Goal: Information Seeking & Learning: Learn about a topic

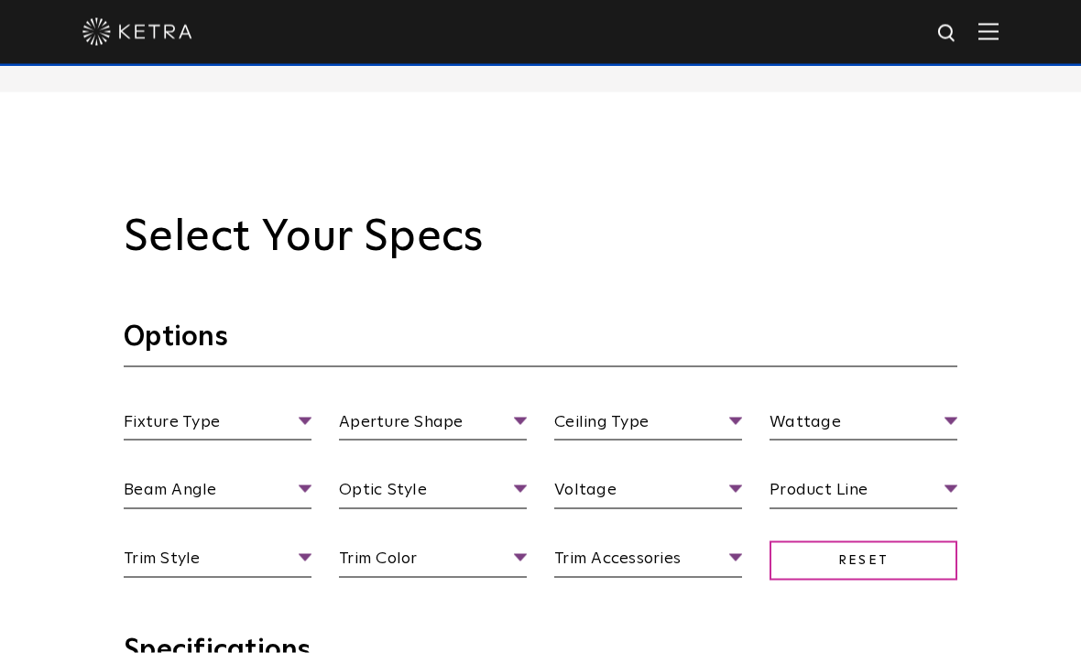
scroll to position [1411, 0]
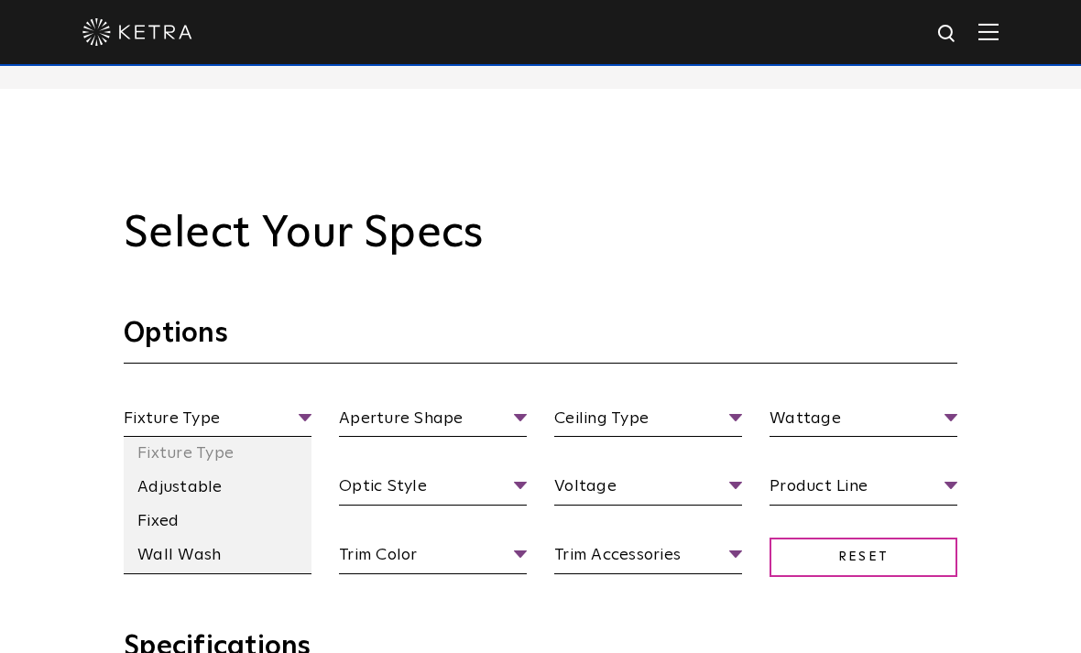
click at [160, 572] on li "Wall Wash" at bounding box center [218, 555] width 188 height 34
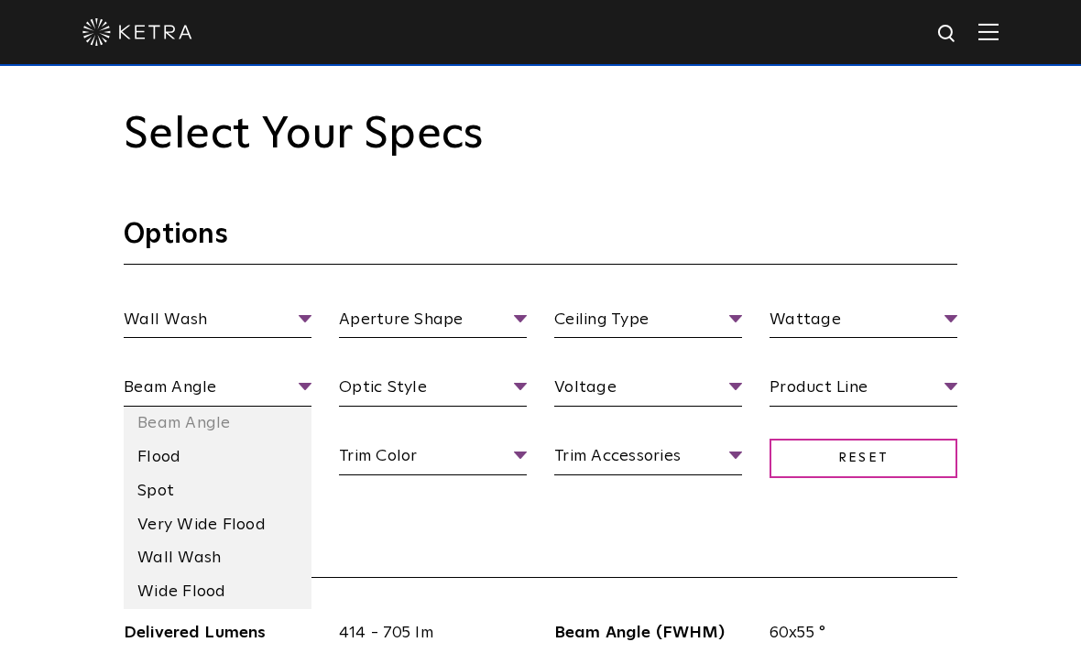
scroll to position [1515, 0]
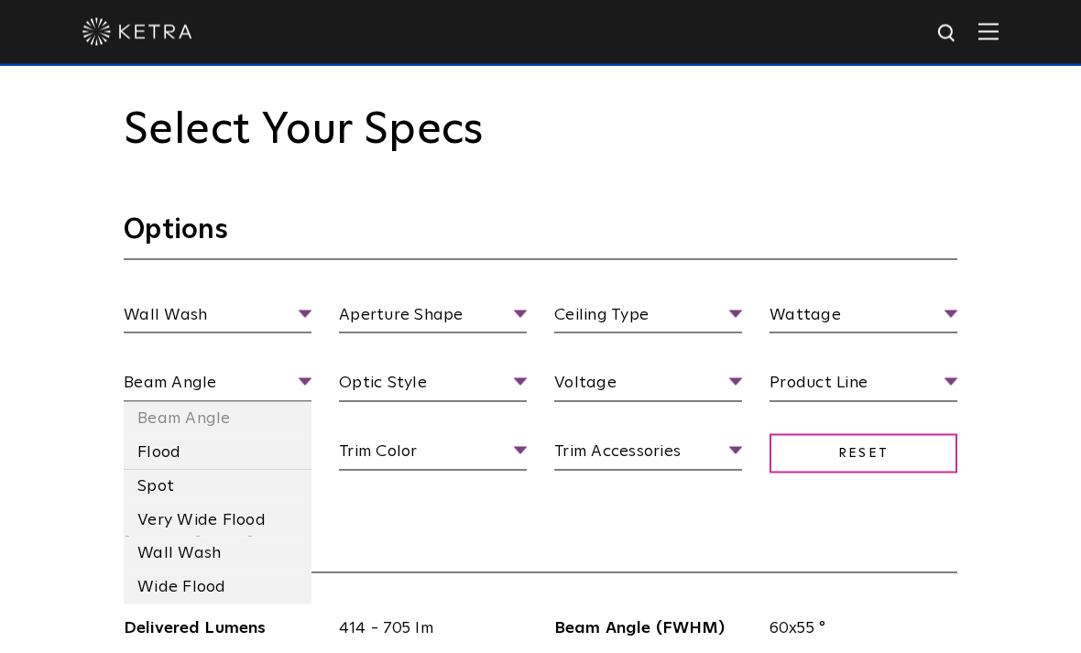
click at [166, 571] on li "Wall Wash" at bounding box center [218, 554] width 188 height 34
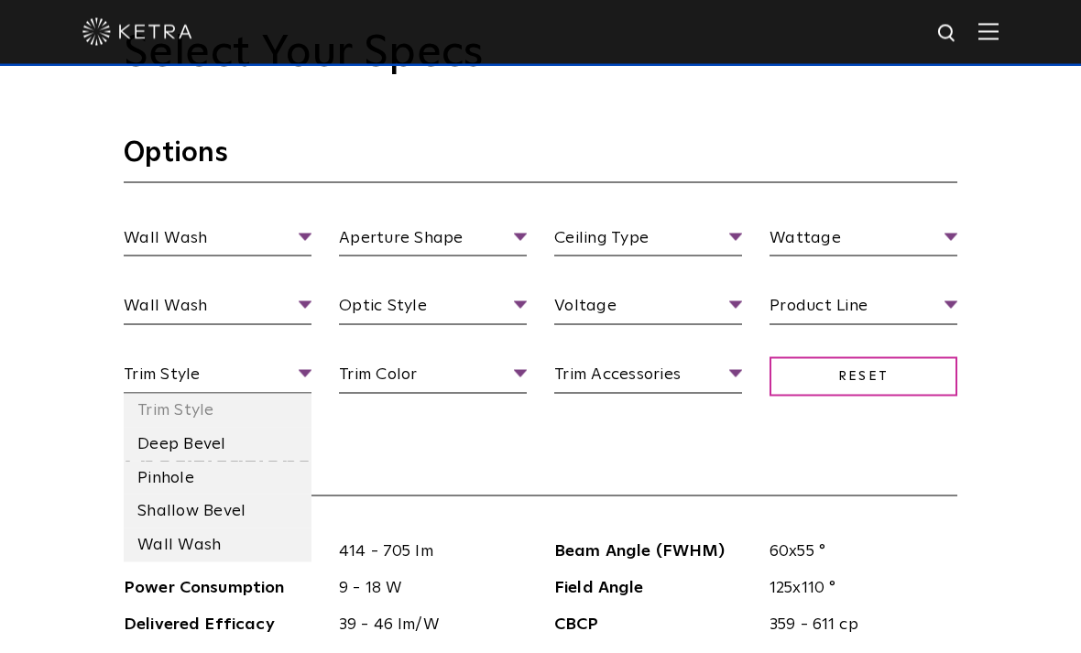
scroll to position [1593, 0]
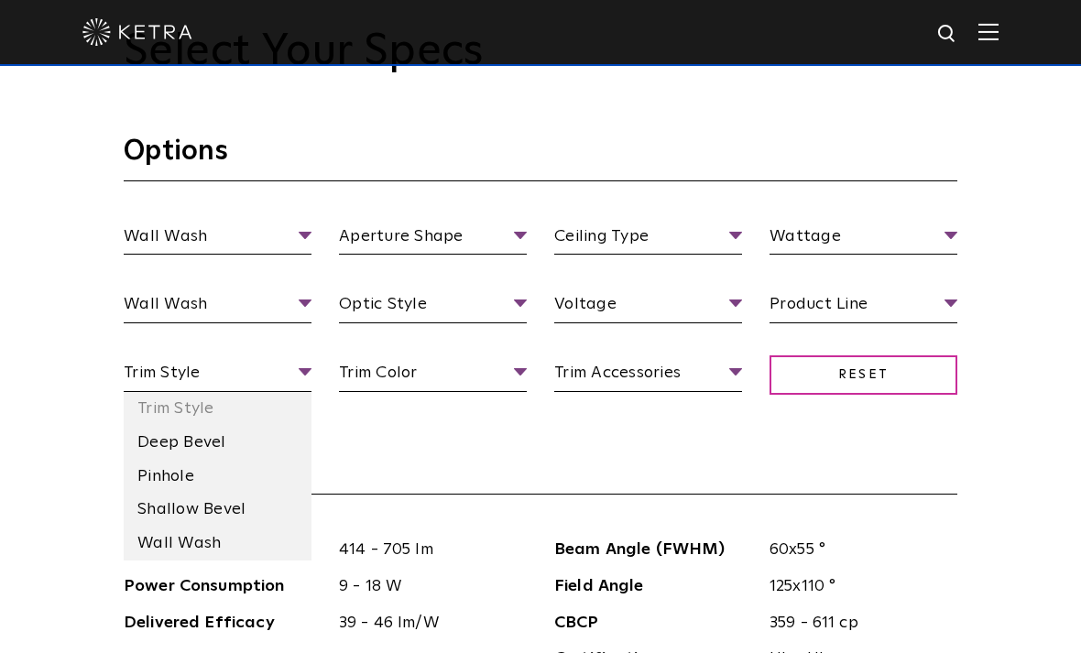
click at [161, 560] on li "Wall Wash" at bounding box center [218, 544] width 188 height 34
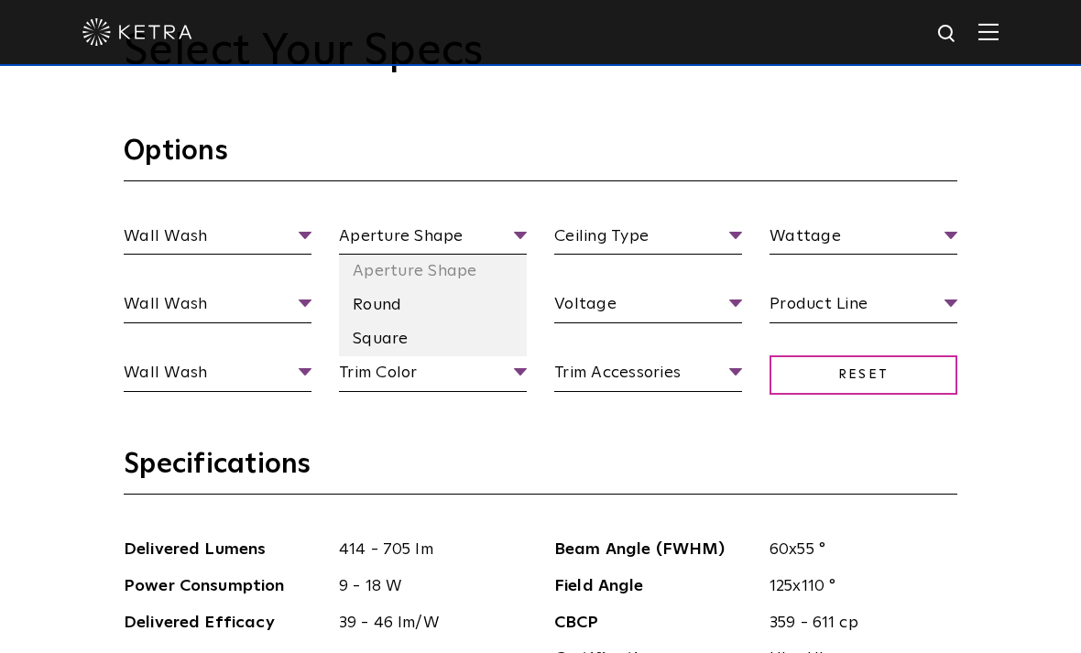
click at [364, 356] on li "Square" at bounding box center [433, 339] width 188 height 34
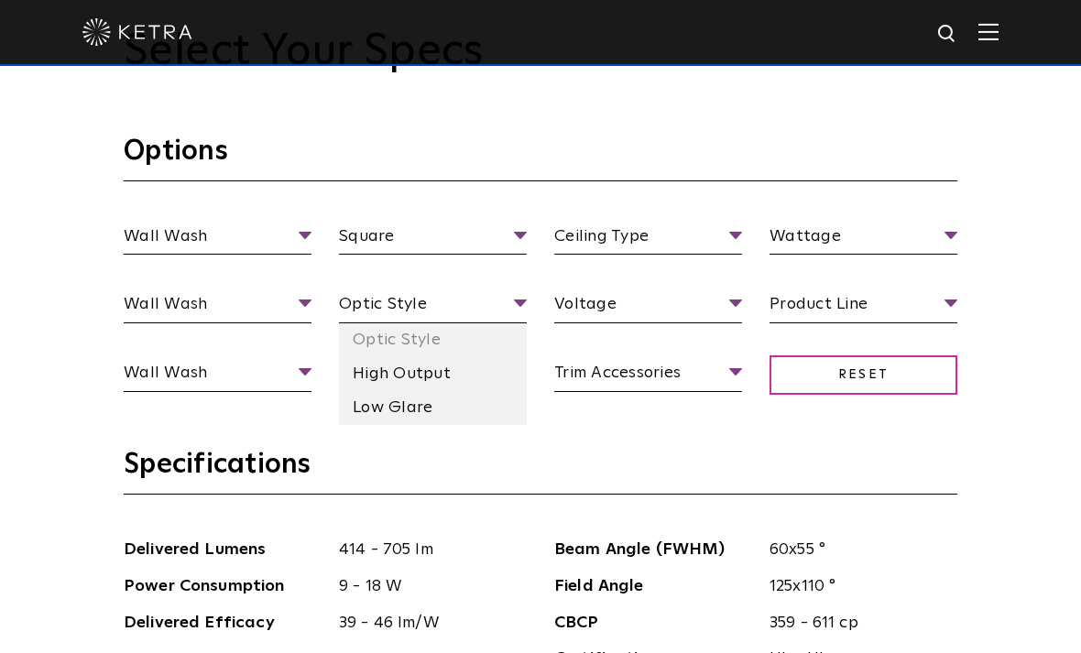
click at [365, 425] on li "Low Glare" at bounding box center [433, 408] width 188 height 34
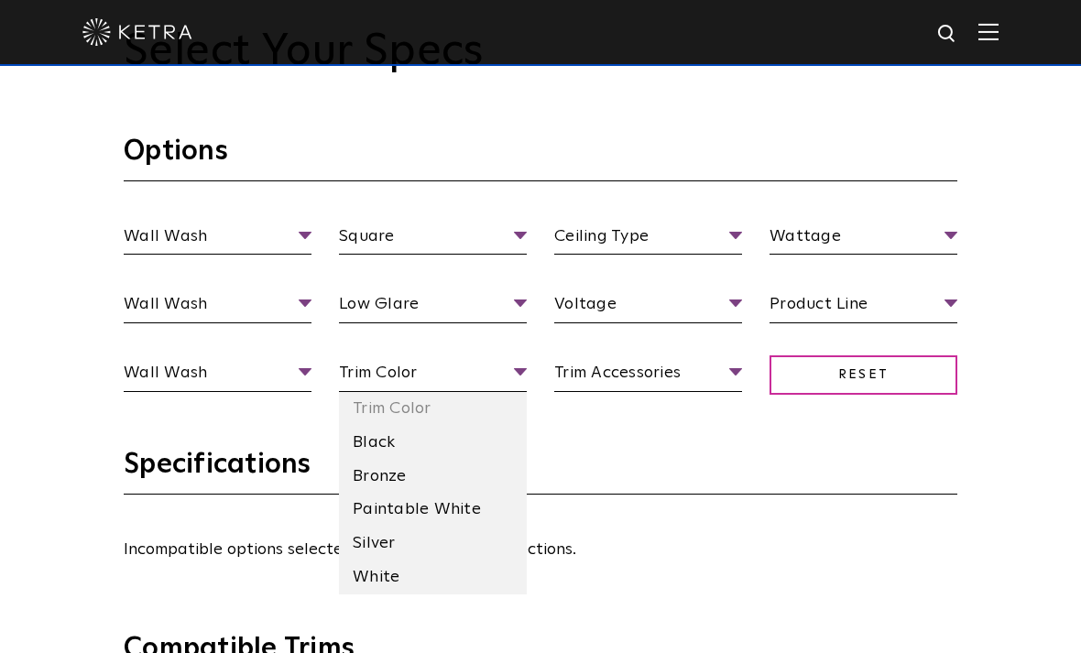
click at [372, 594] on li "White" at bounding box center [433, 577] width 188 height 34
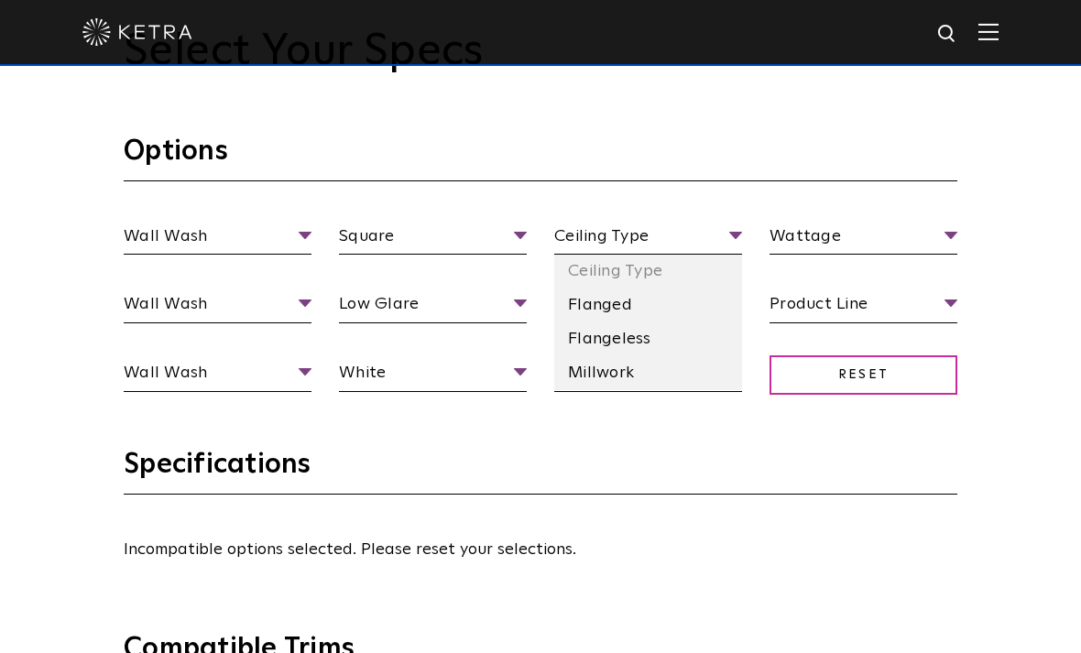
click at [680, 356] on li "Flangeless" at bounding box center [648, 339] width 188 height 34
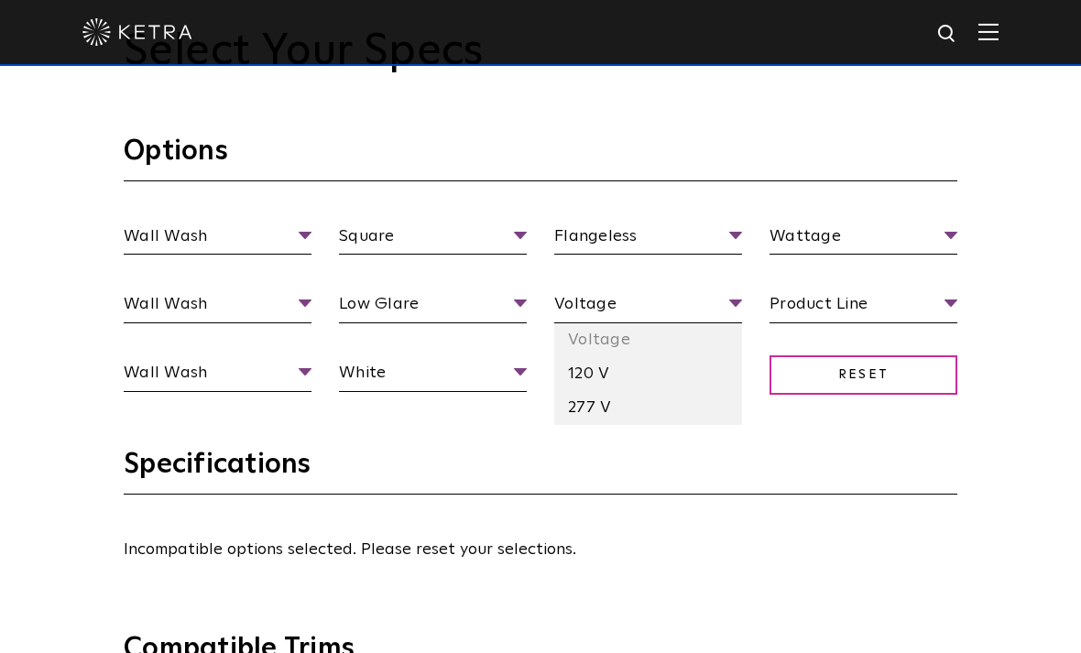
click at [707, 391] on li "120 V" at bounding box center [648, 374] width 188 height 34
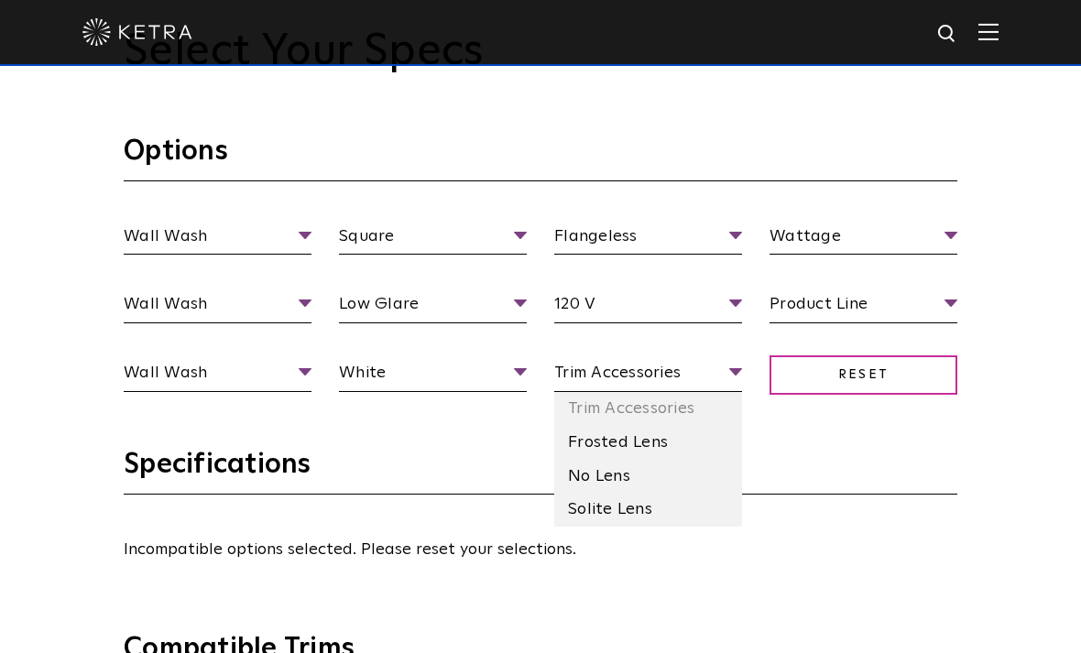
click at [689, 494] on li "No Lens" at bounding box center [648, 477] width 188 height 34
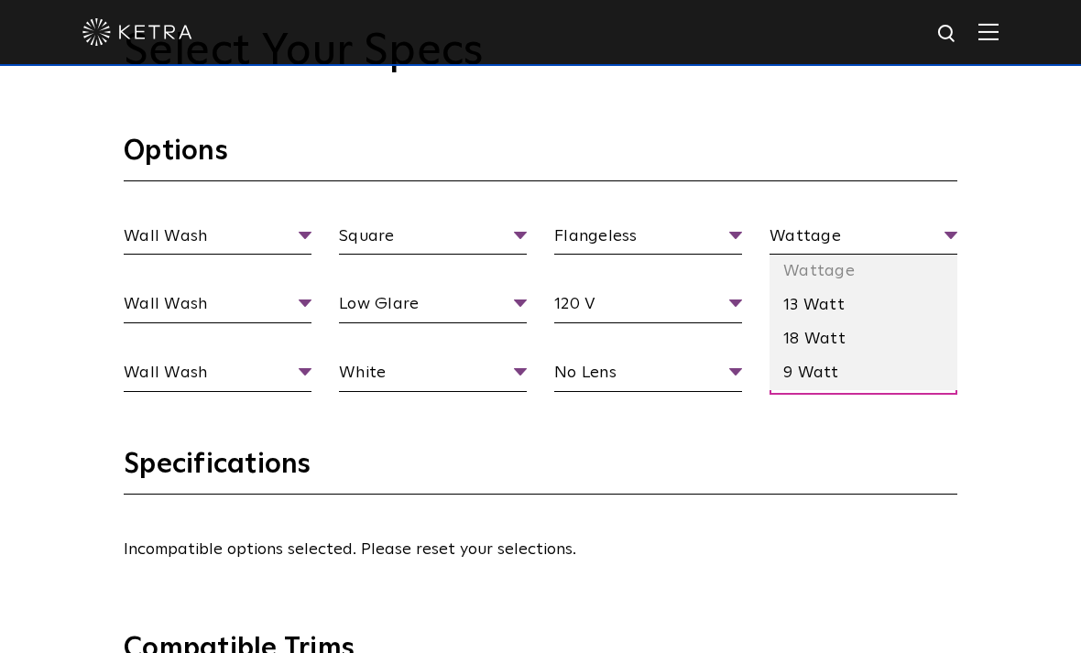
click at [886, 356] on li "18 Watt" at bounding box center [863, 339] width 188 height 34
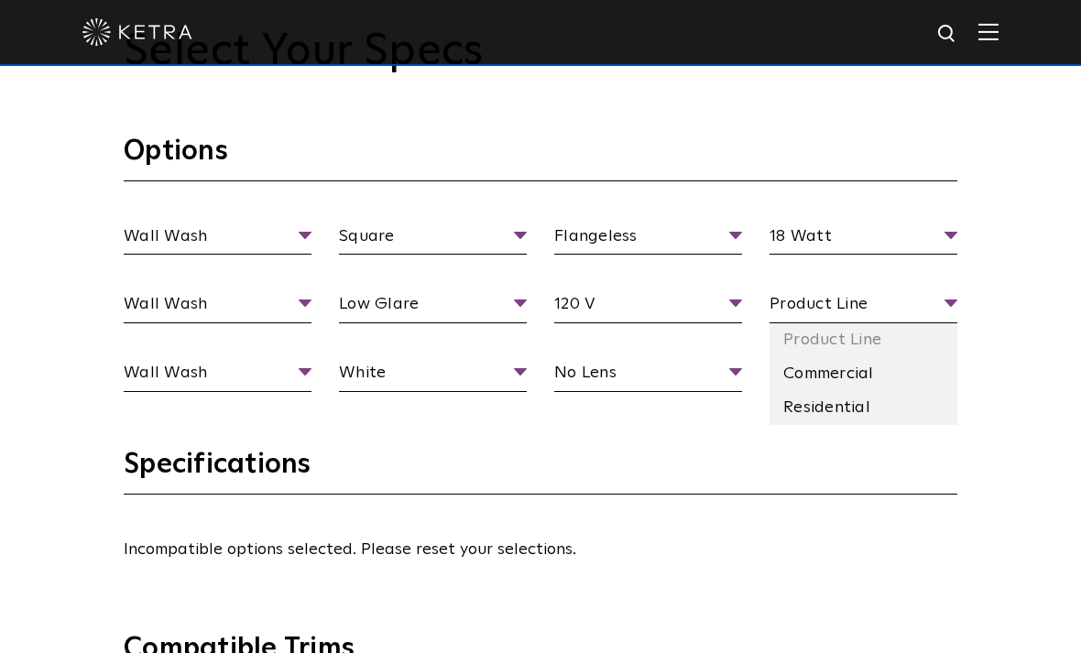
click at [852, 425] on li "Residential" at bounding box center [863, 408] width 188 height 34
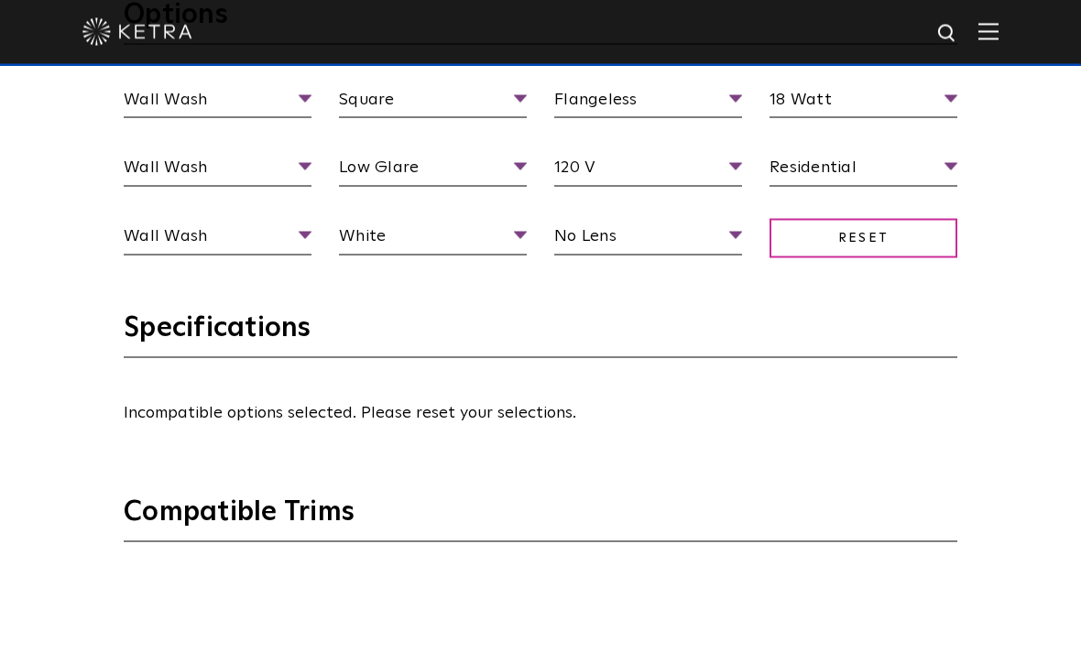
scroll to position [1731, 0]
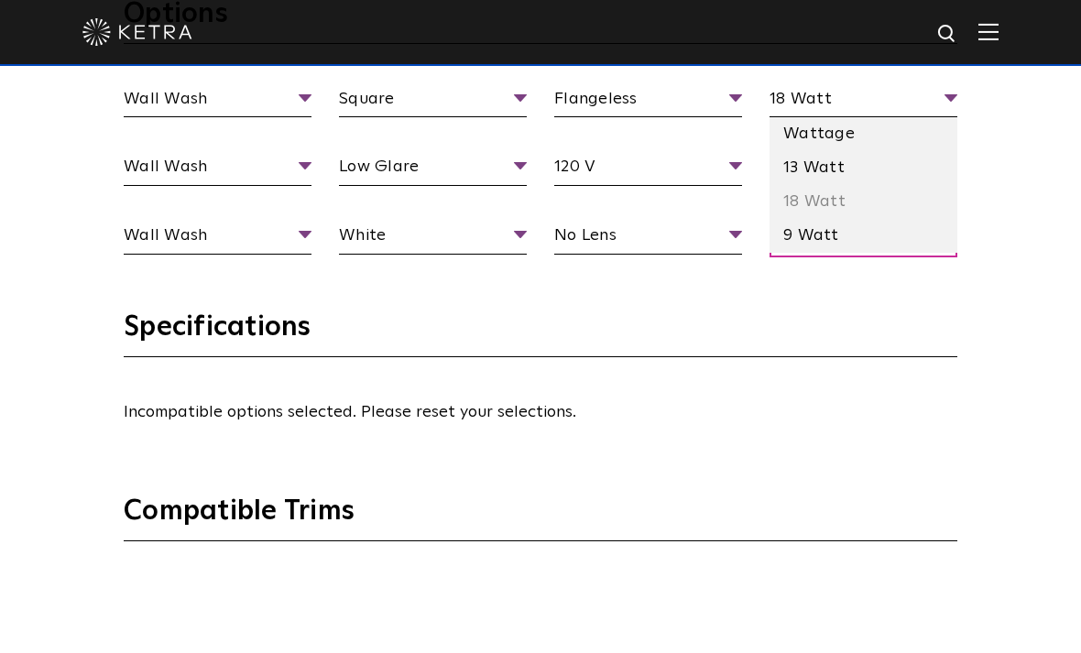
click at [877, 185] on li "13 Watt" at bounding box center [863, 168] width 188 height 34
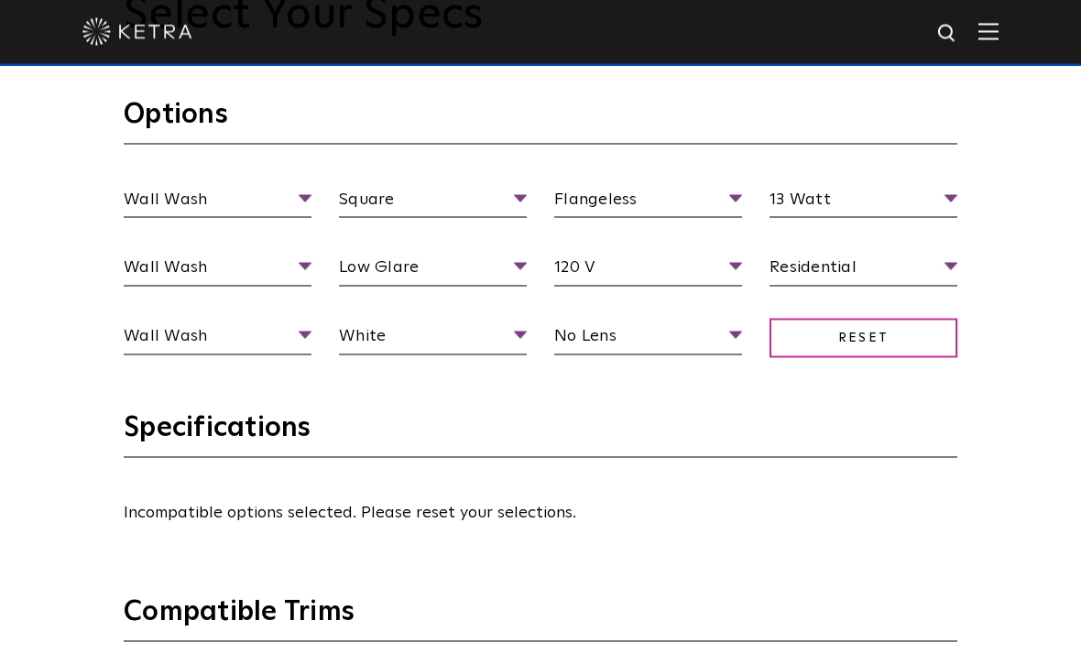
scroll to position [1619, 0]
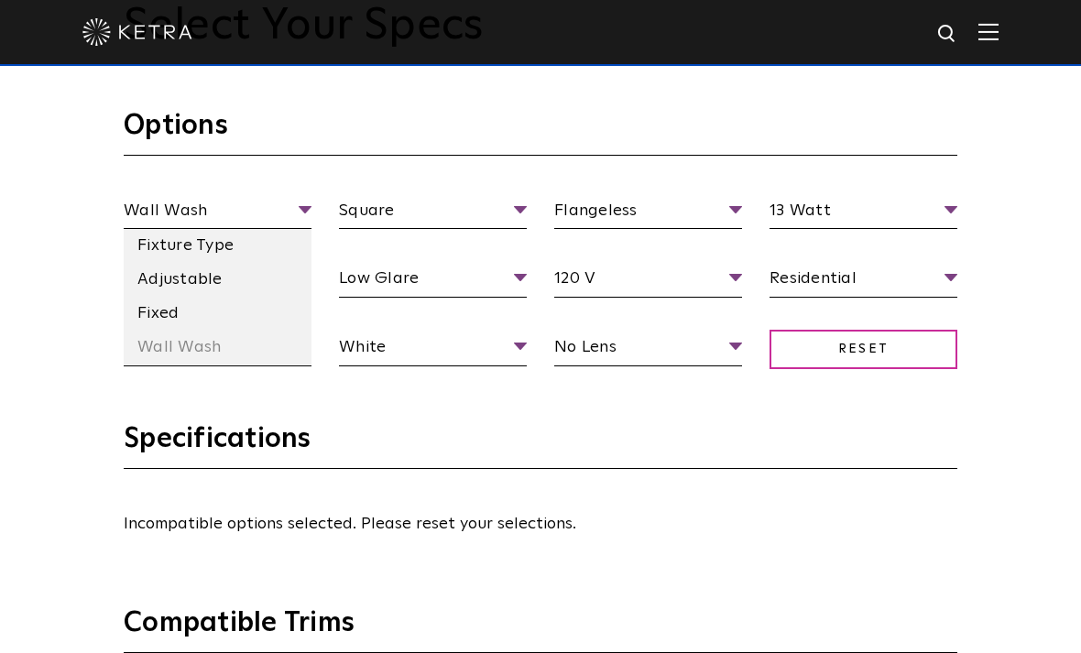
click at [153, 331] on li "Fixed" at bounding box center [218, 314] width 188 height 34
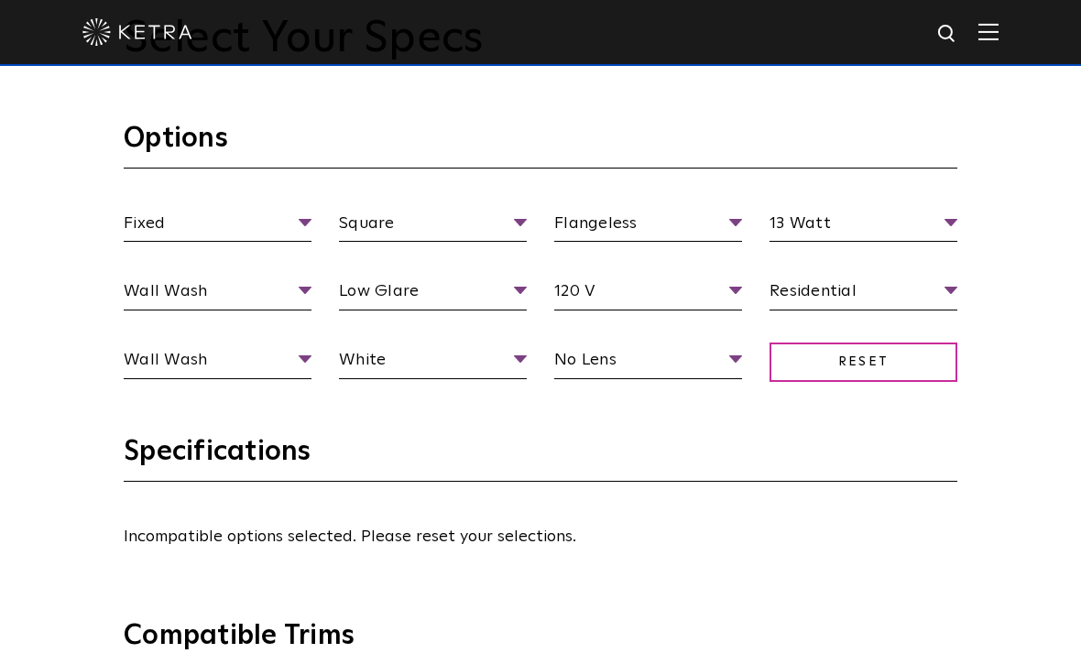
scroll to position [1605, 0]
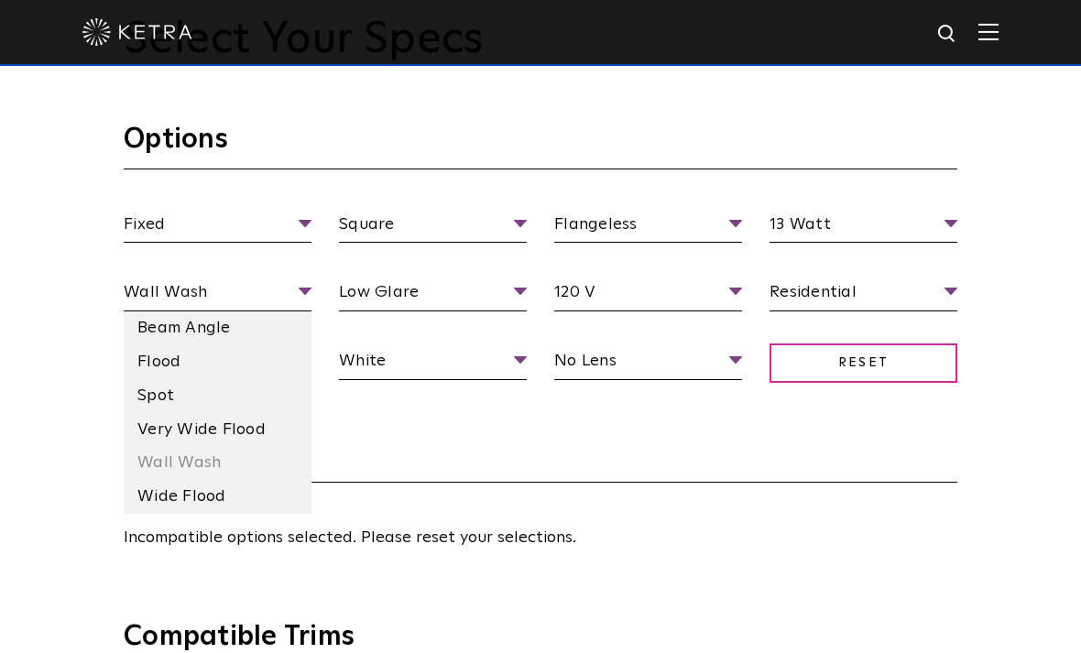
click at [166, 447] on li "Very Wide Flood" at bounding box center [218, 430] width 188 height 34
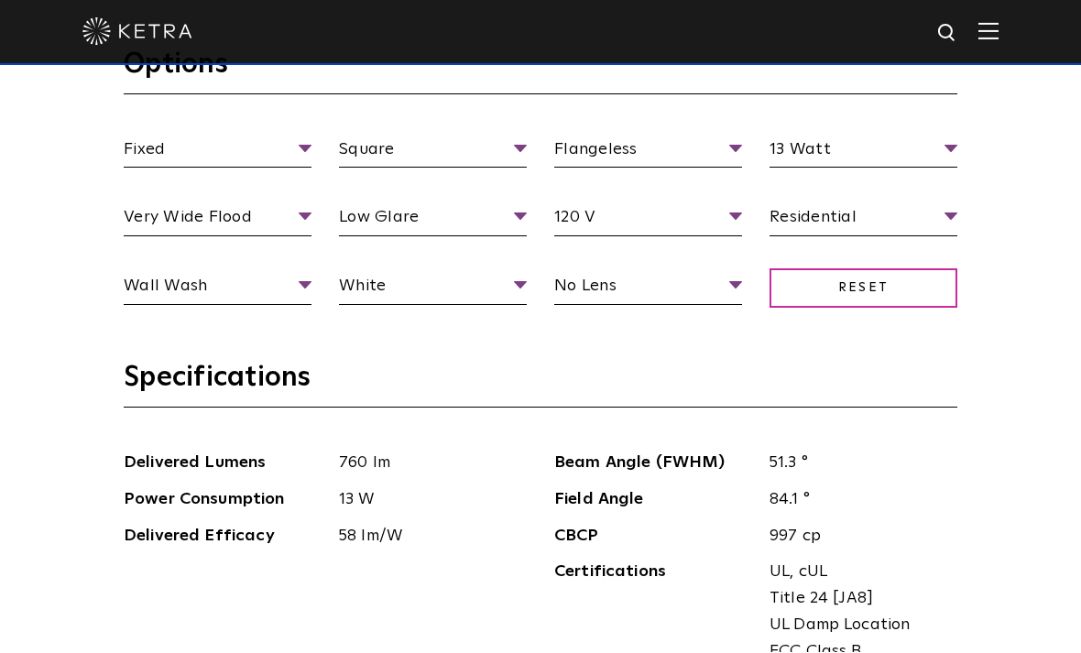
scroll to position [1680, 0]
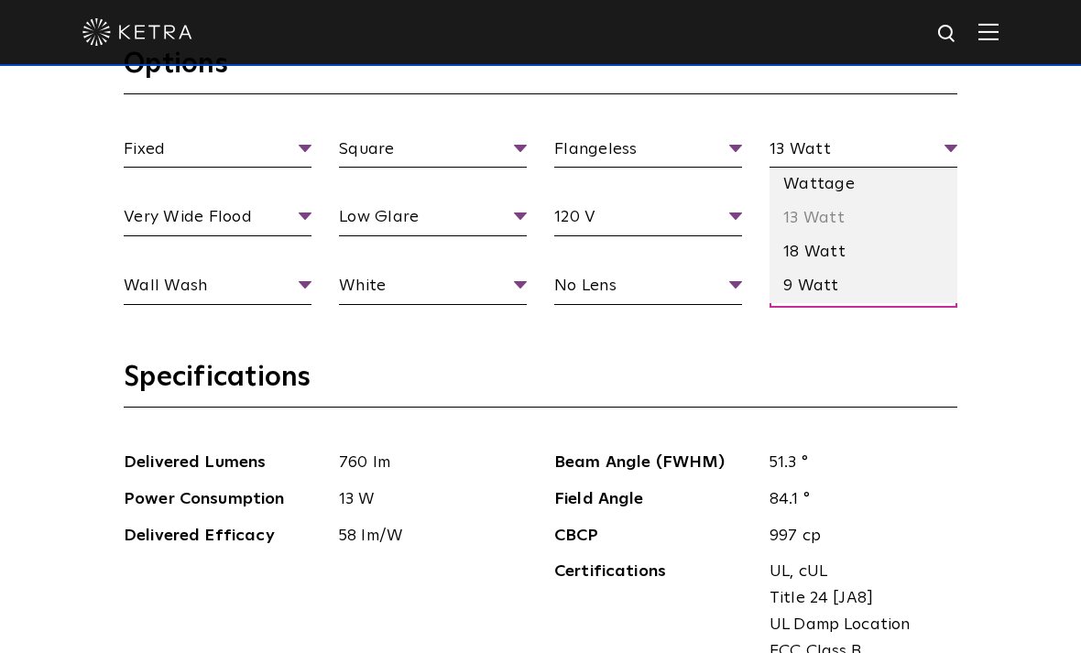
click at [892, 269] on li "18 Watt" at bounding box center [863, 252] width 188 height 34
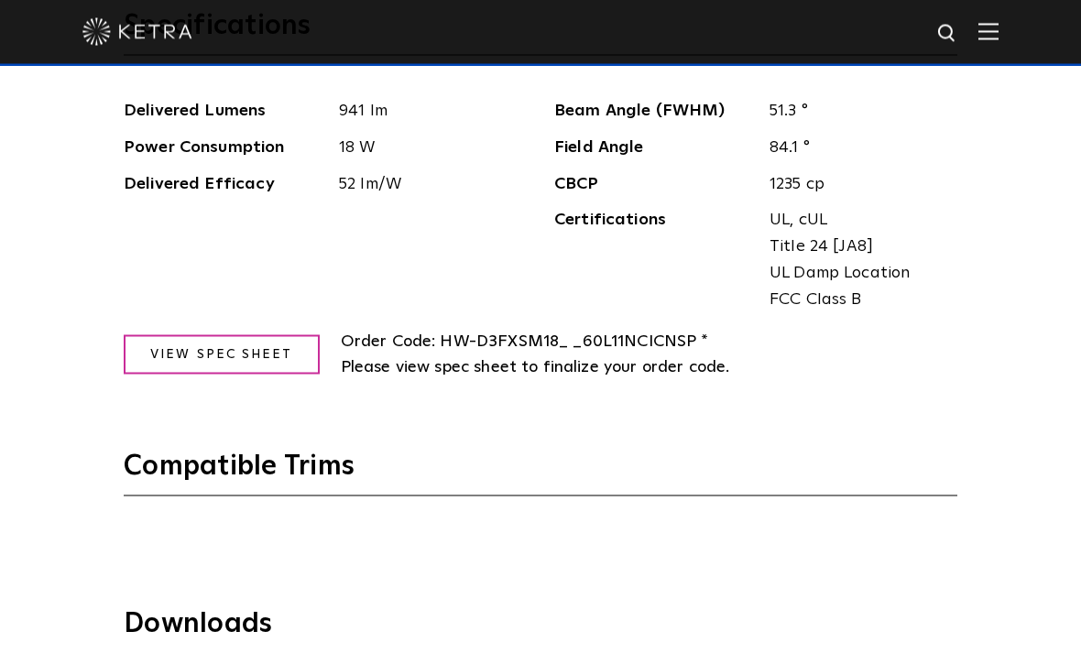
scroll to position [2033, 0]
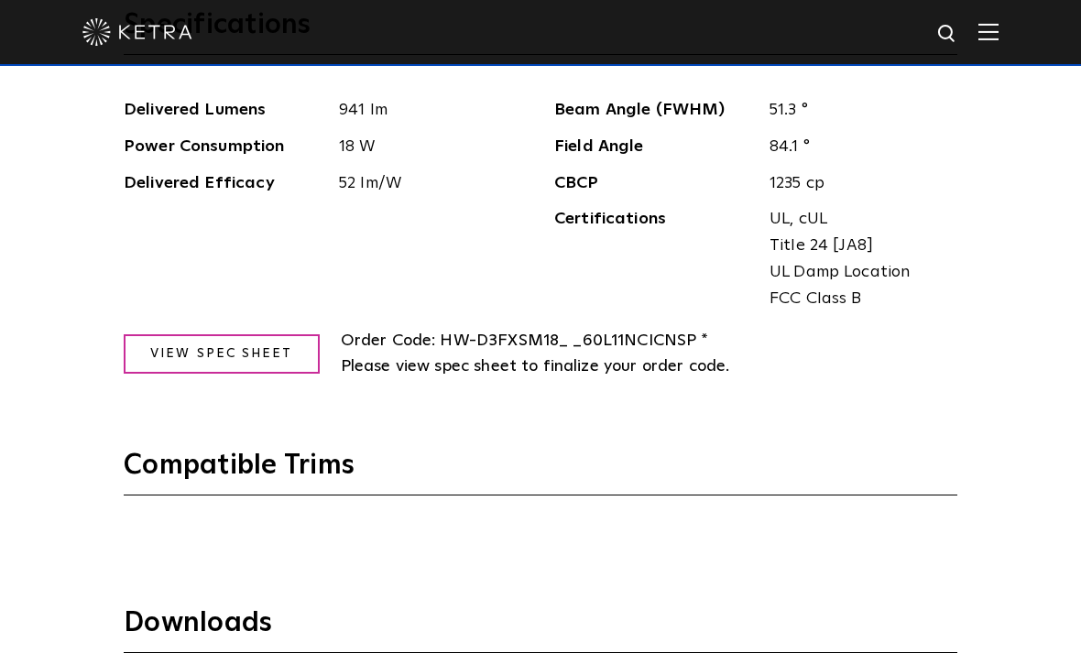
click at [195, 374] on link "View Spec Sheet" at bounding box center [222, 353] width 196 height 39
